Goal: Find specific page/section: Find specific page/section

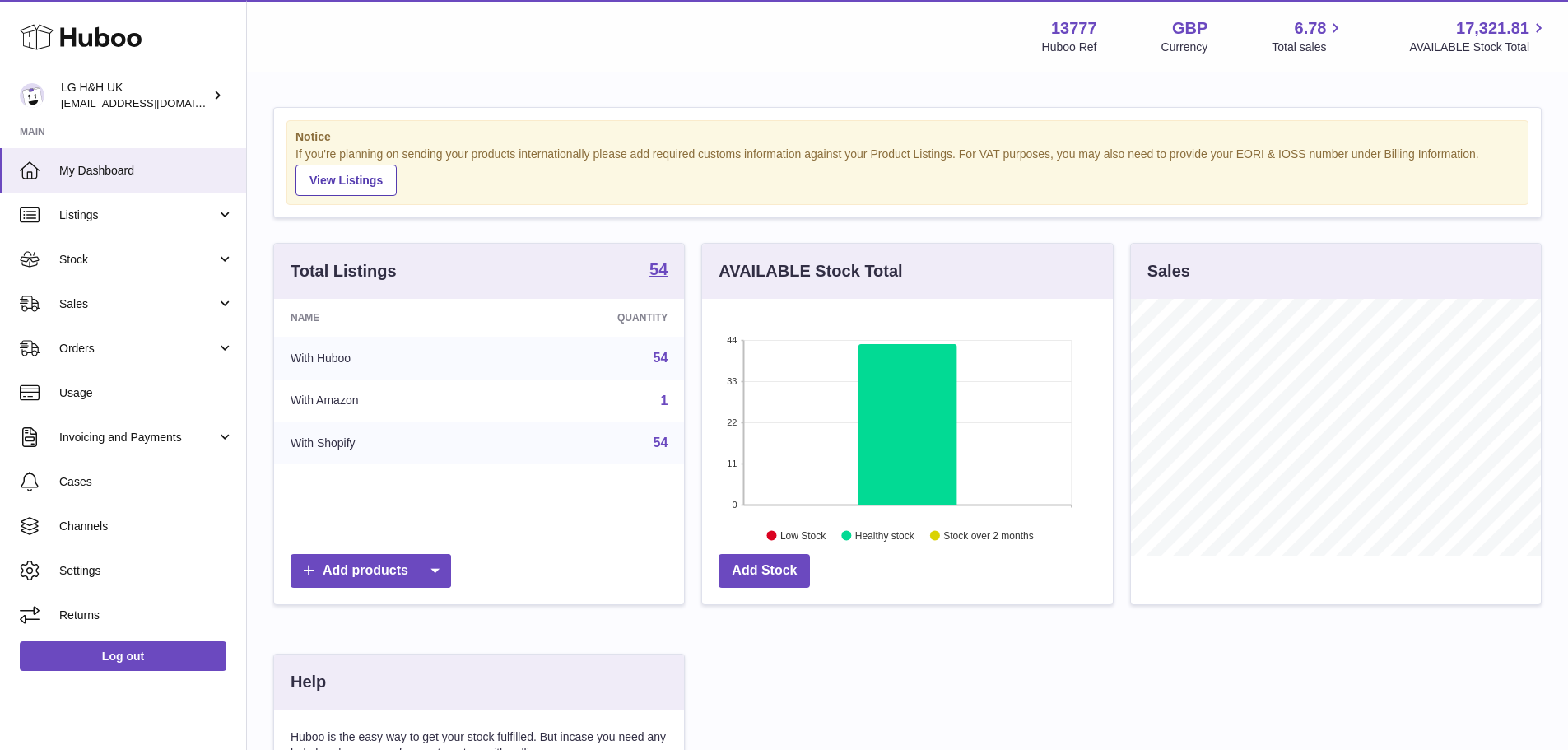
click at [171, 297] on span "Sales" at bounding box center [138, 303] width 157 height 16
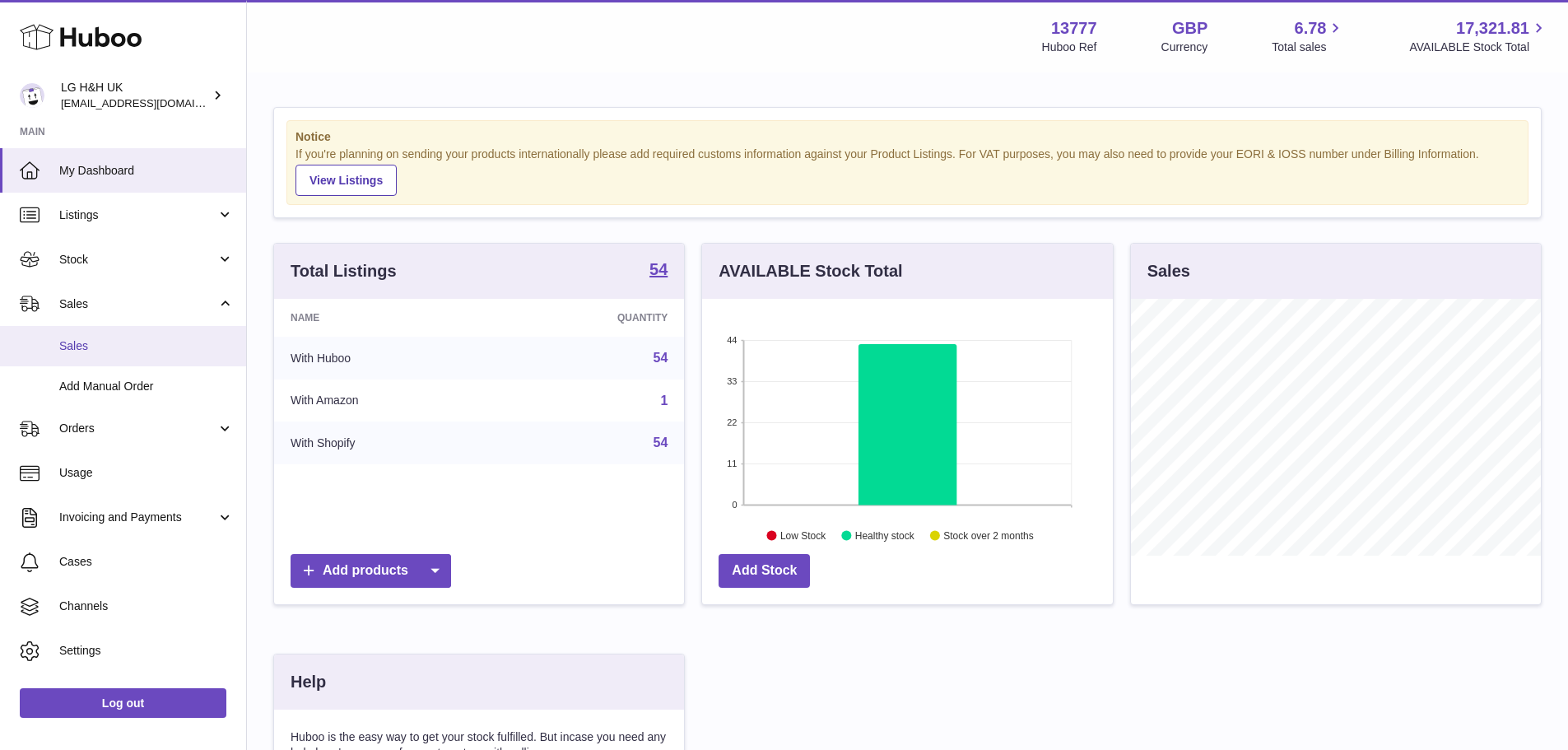
click at [81, 348] on span "Sales" at bounding box center [146, 345] width 174 height 16
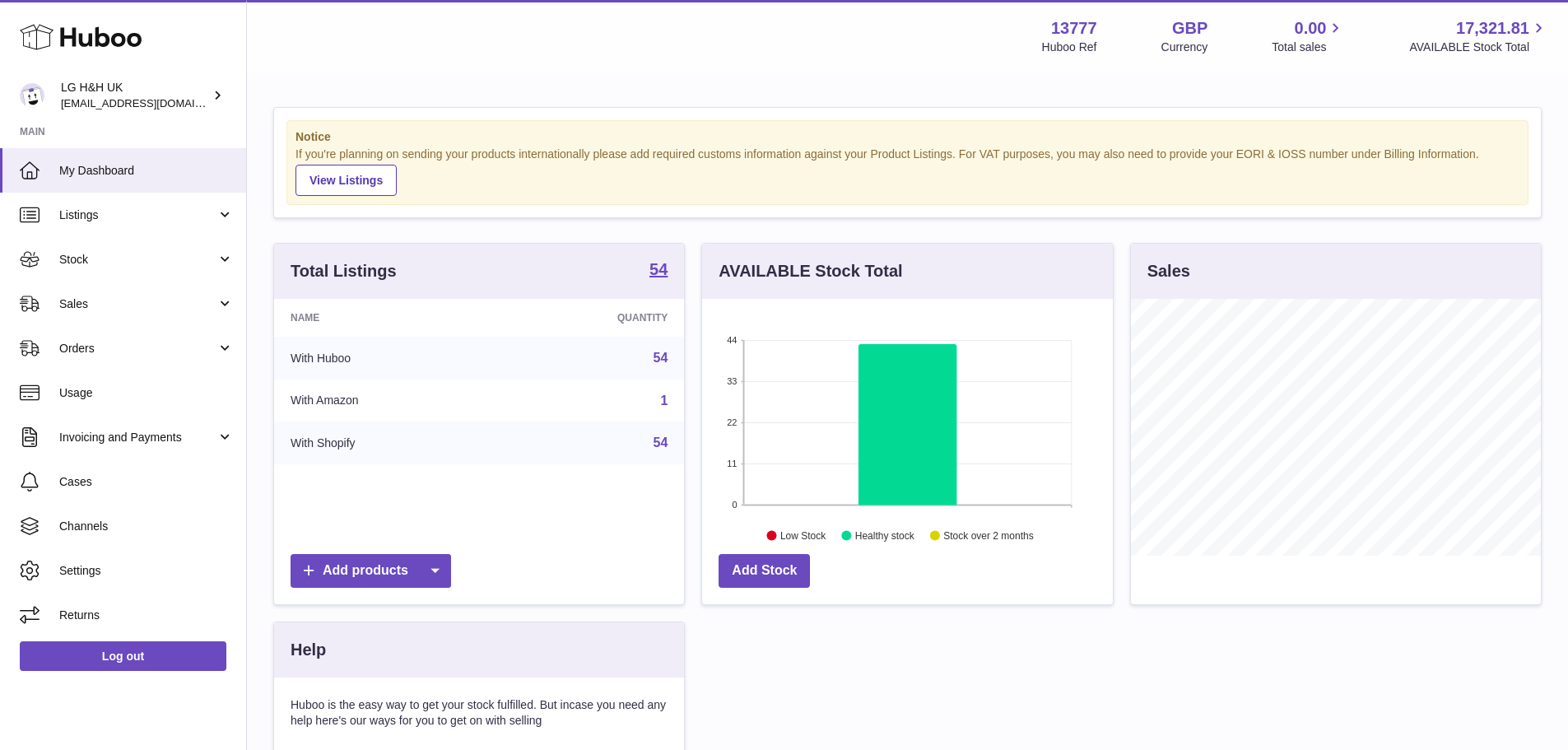
scroll to position [257, 411]
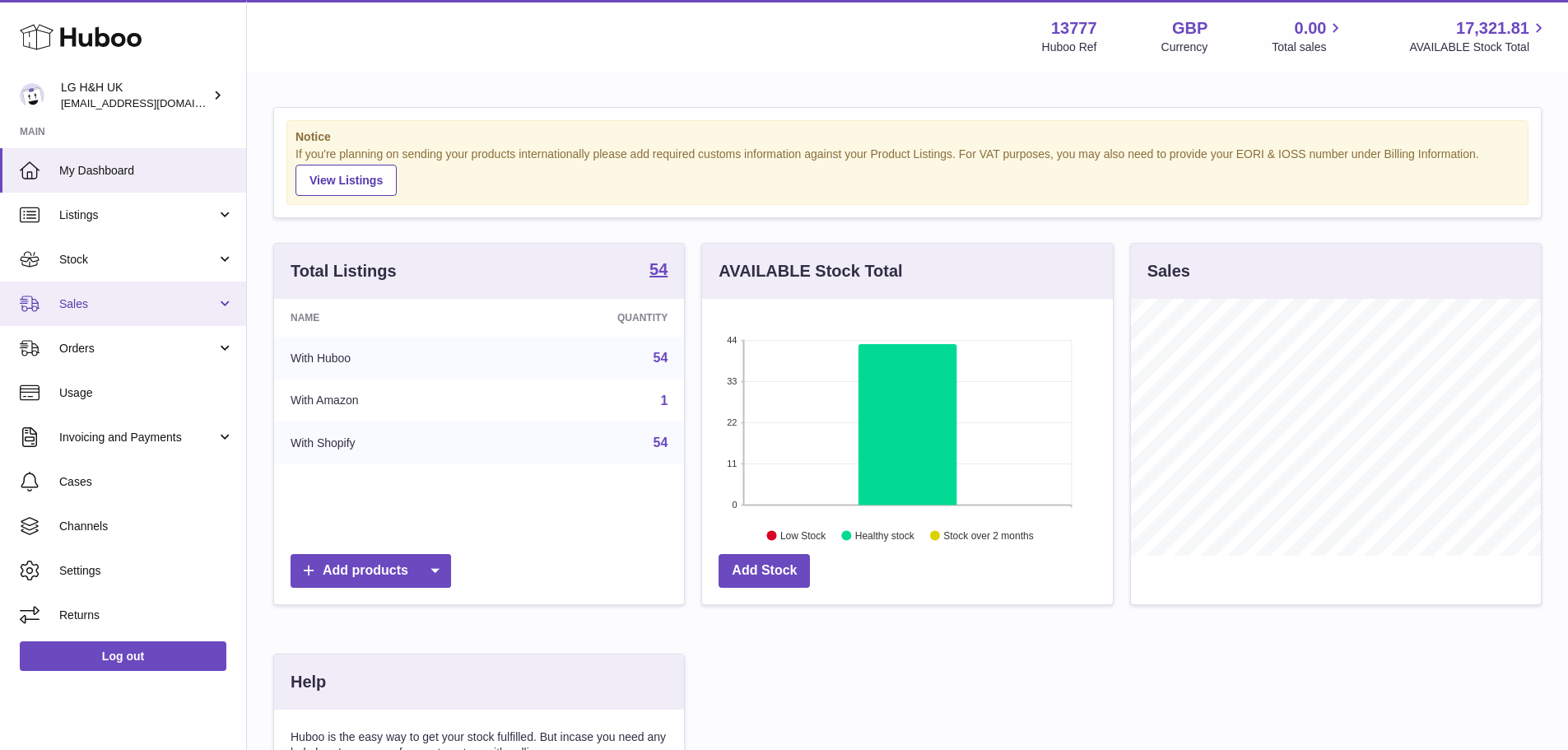
click at [209, 302] on span "Sales" at bounding box center [138, 303] width 157 height 16
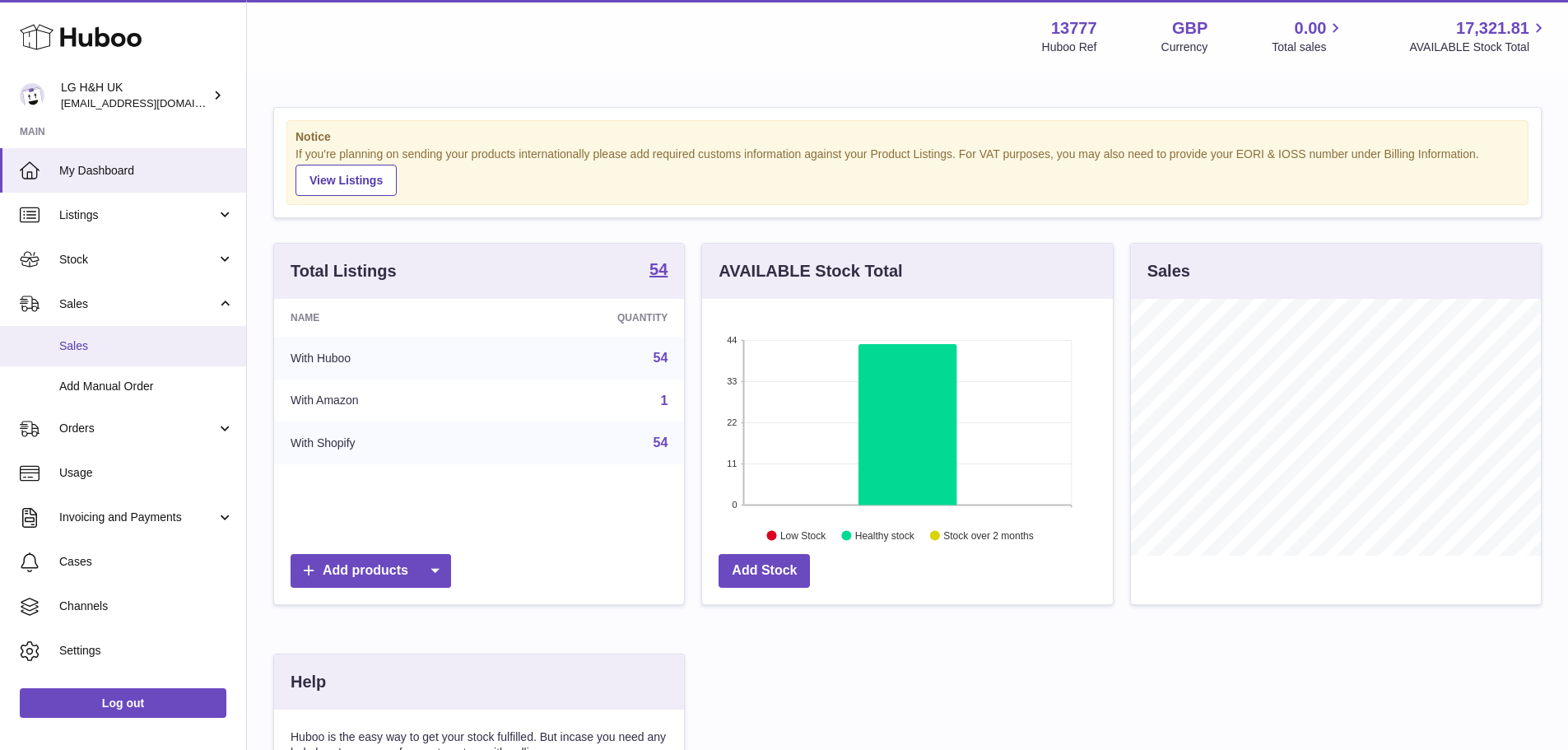
click at [104, 346] on span "Sales" at bounding box center [146, 345] width 174 height 16
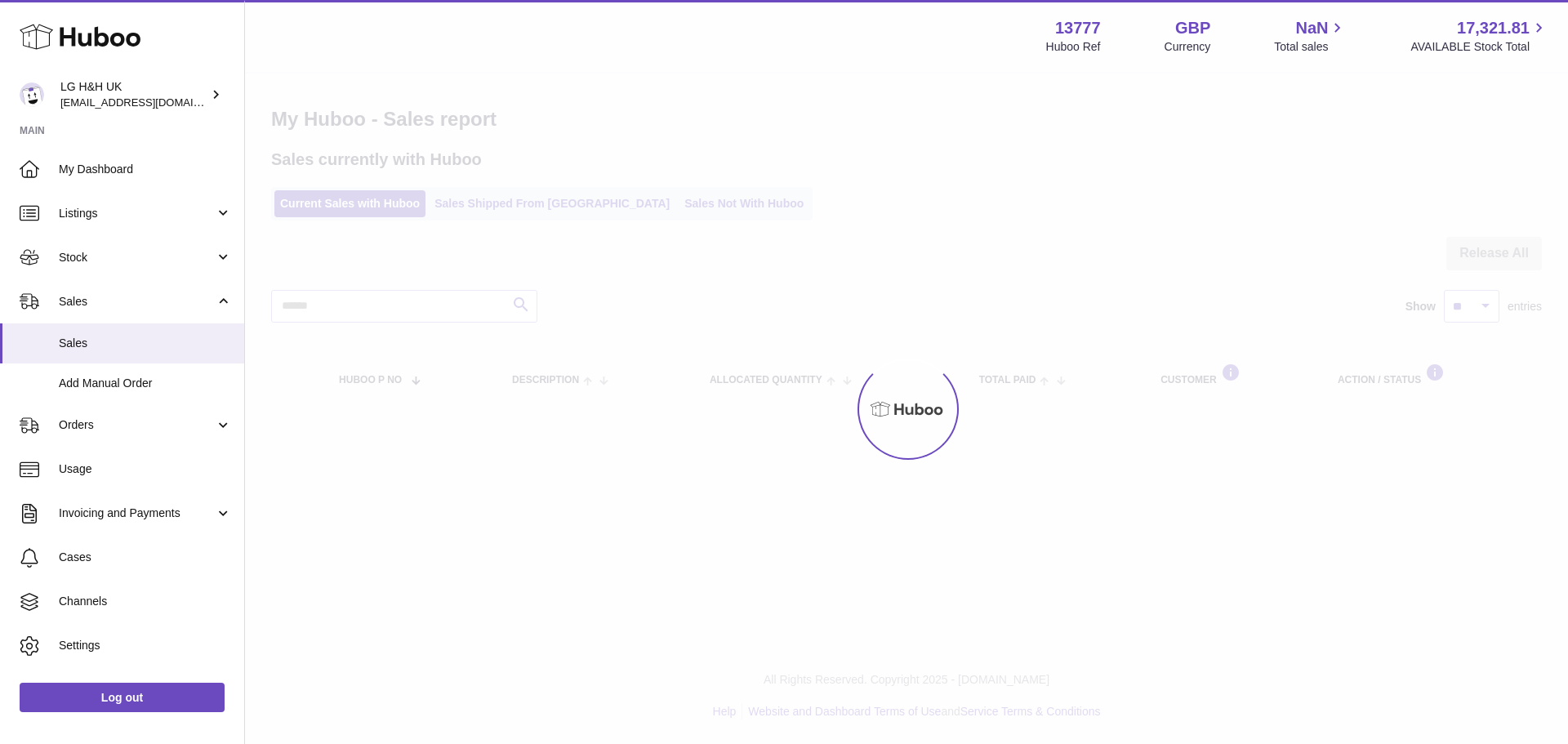
click at [301, 198] on div "Menu Huboo 13777 Huboo Ref GBP Currency NaN Total sales 17,321.81 AVAILABLE Sto…" at bounding box center [906, 221] width 1323 height 442
